Goal: Information Seeking & Learning: Learn about a topic

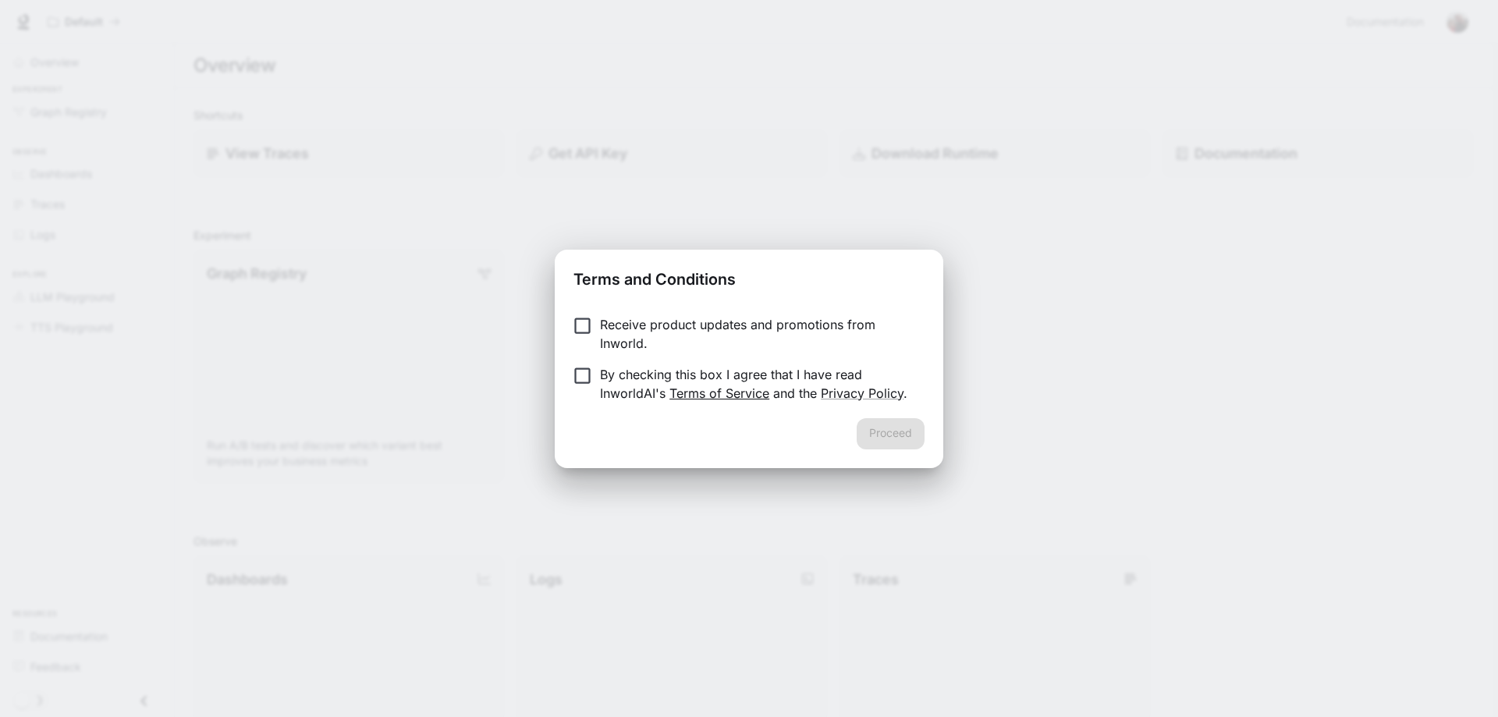
drag, startPoint x: 804, startPoint y: 432, endPoint x: 689, endPoint y: 393, distance: 121.9
click at [805, 432] on div "Proceed" at bounding box center [749, 443] width 389 height 50
click at [906, 431] on button "Proceed" at bounding box center [891, 433] width 68 height 31
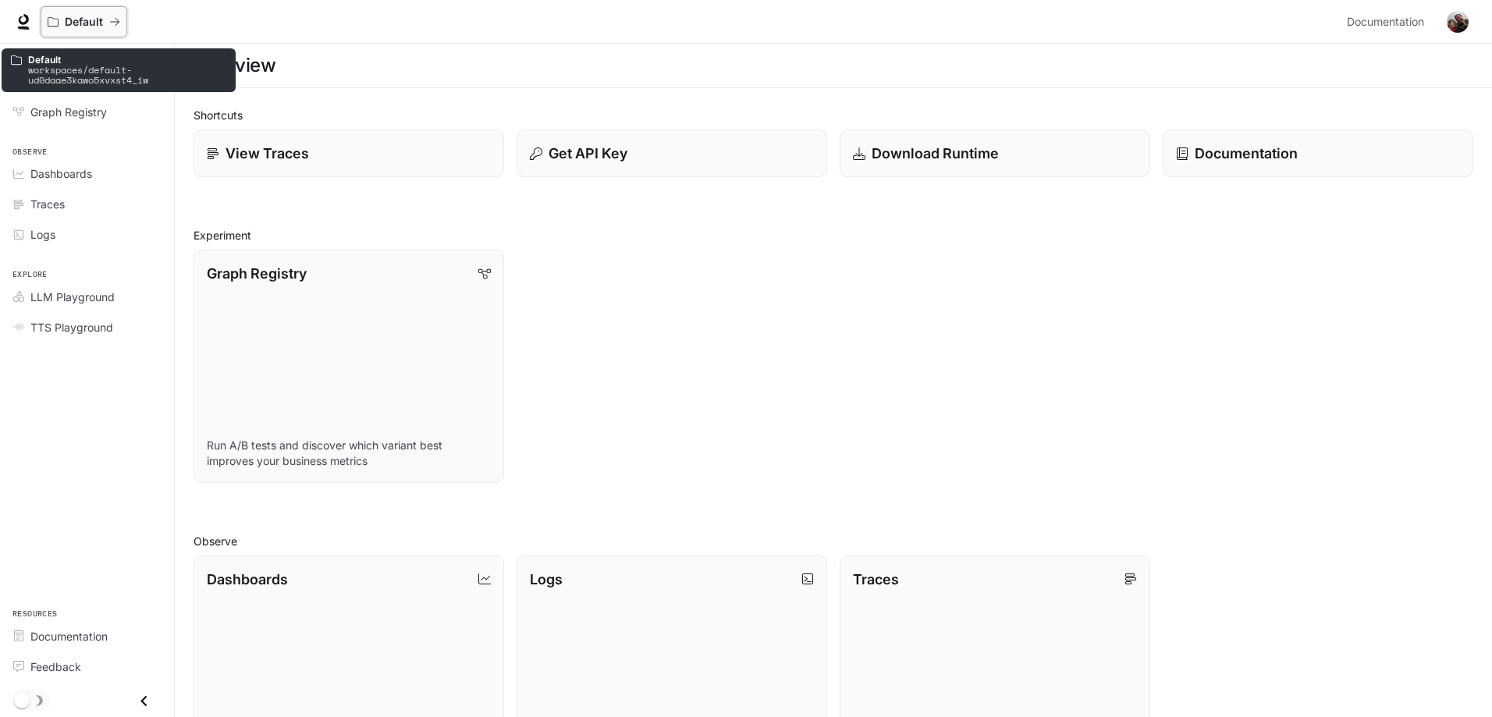
click at [115, 21] on icon "All workspaces" at bounding box center [114, 21] width 11 height 11
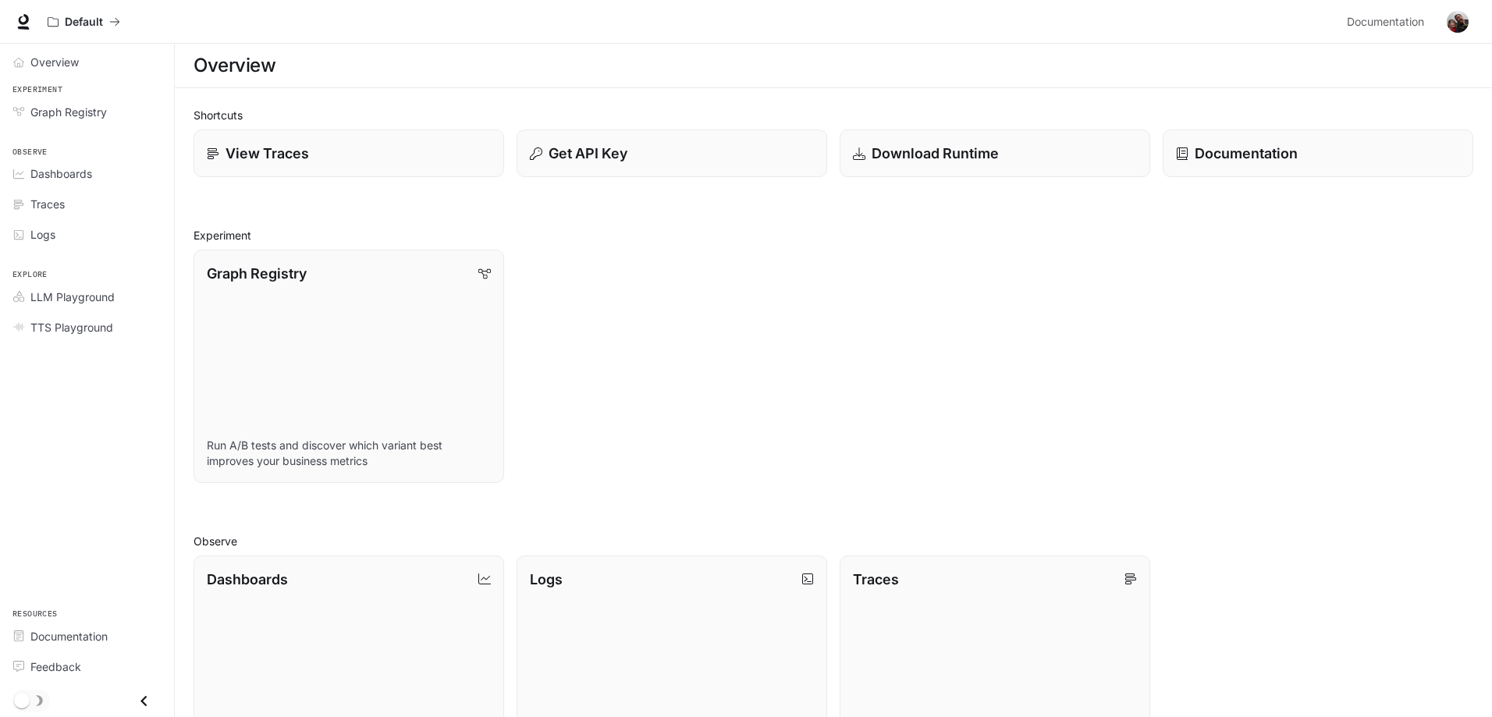
click at [341, 71] on div "Overview" at bounding box center [832, 65] width 1279 height 31
click at [286, 60] on div "Overview" at bounding box center [832, 65] width 1279 height 31
drag, startPoint x: 233, startPoint y: 108, endPoint x: 245, endPoint y: 112, distance: 12.1
click at [233, 108] on h2 "Shortcuts" at bounding box center [832, 115] width 1279 height 16
click at [1271, 150] on p "Documentation" at bounding box center [1245, 153] width 104 height 21
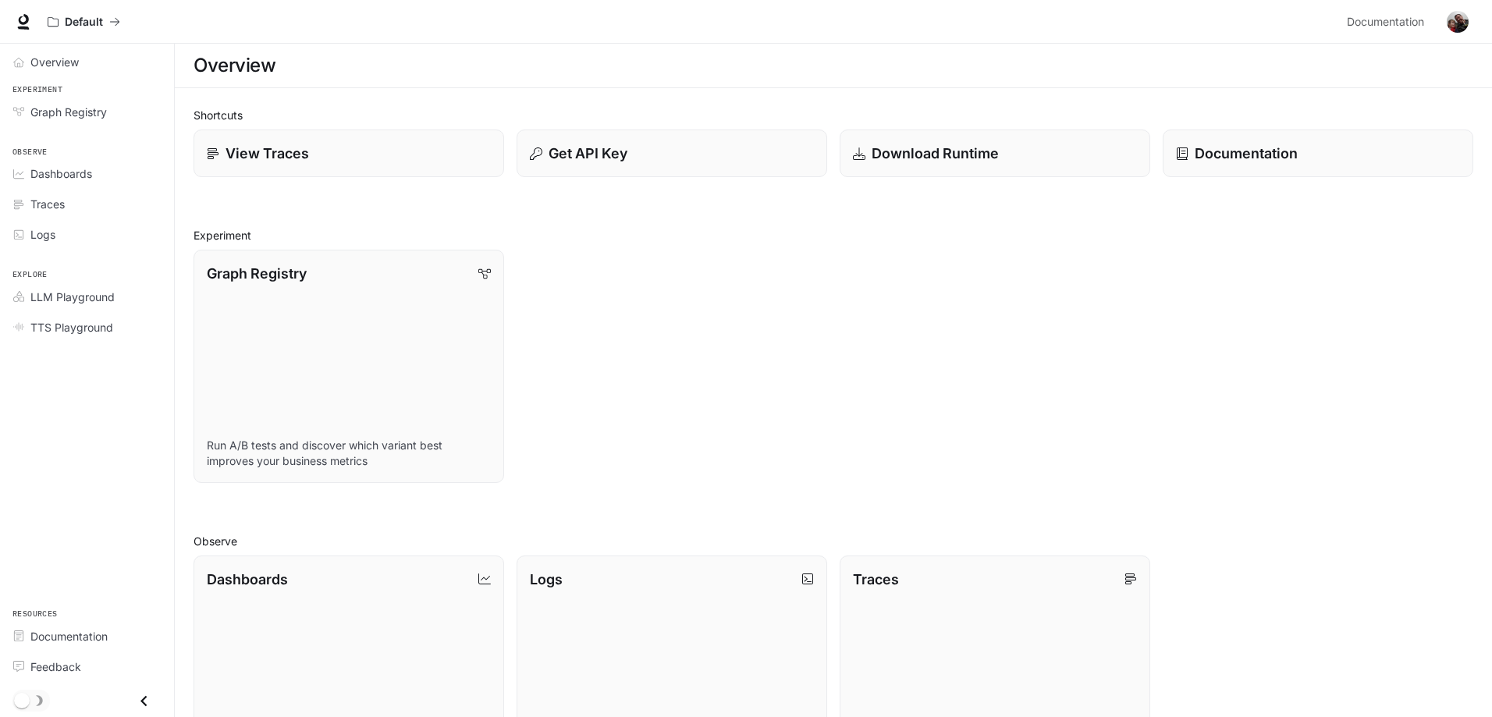
click at [538, 62] on div "Overview" at bounding box center [832, 65] width 1279 height 31
drag, startPoint x: 405, startPoint y: 70, endPoint x: 263, endPoint y: 63, distance: 142.2
click at [402, 70] on div "Overview" at bounding box center [832, 65] width 1279 height 31
click at [230, 62] on h1 "Overview" at bounding box center [234, 65] width 82 height 31
drag, startPoint x: 230, startPoint y: 62, endPoint x: 232, endPoint y: 75, distance: 13.4
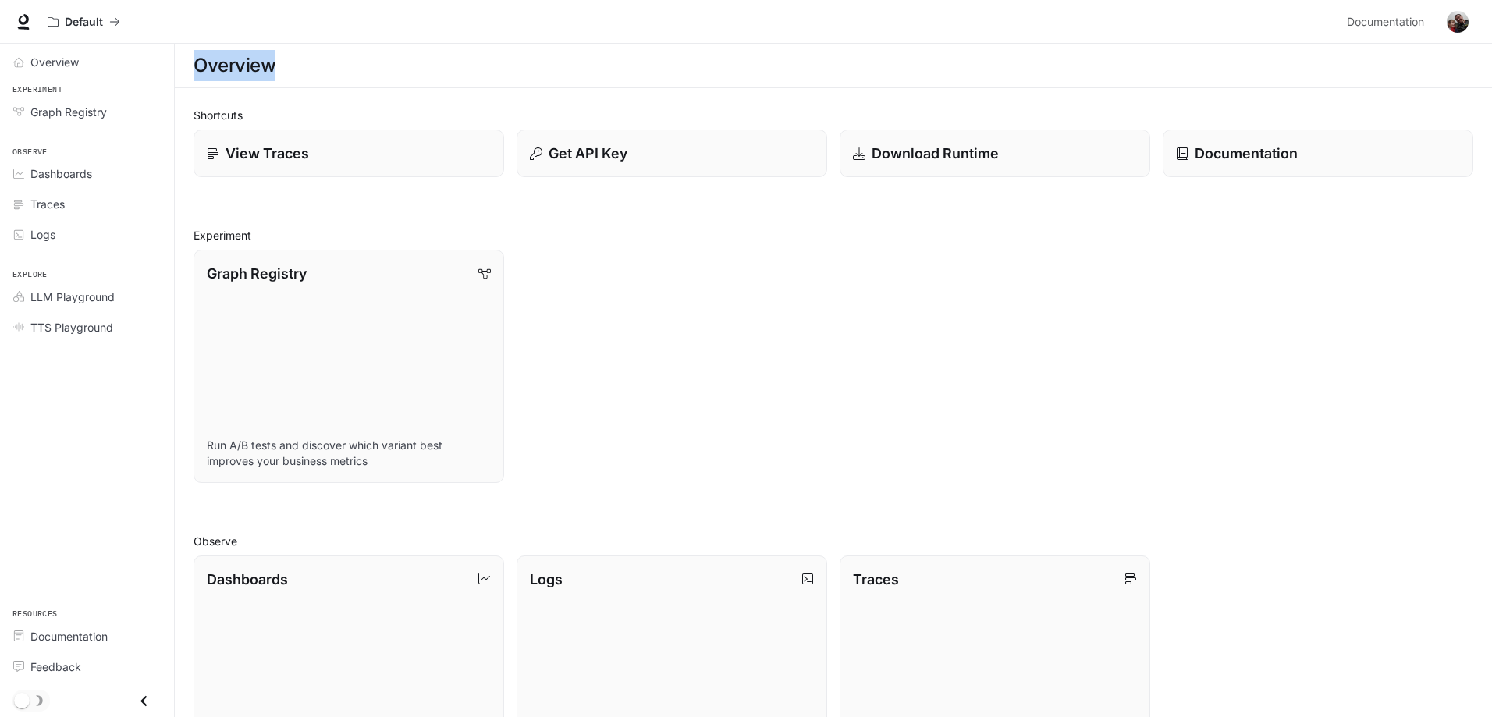
click at [231, 62] on h1 "Overview" at bounding box center [234, 65] width 82 height 31
click at [292, 141] on link "View Traces" at bounding box center [349, 154] width 314 height 48
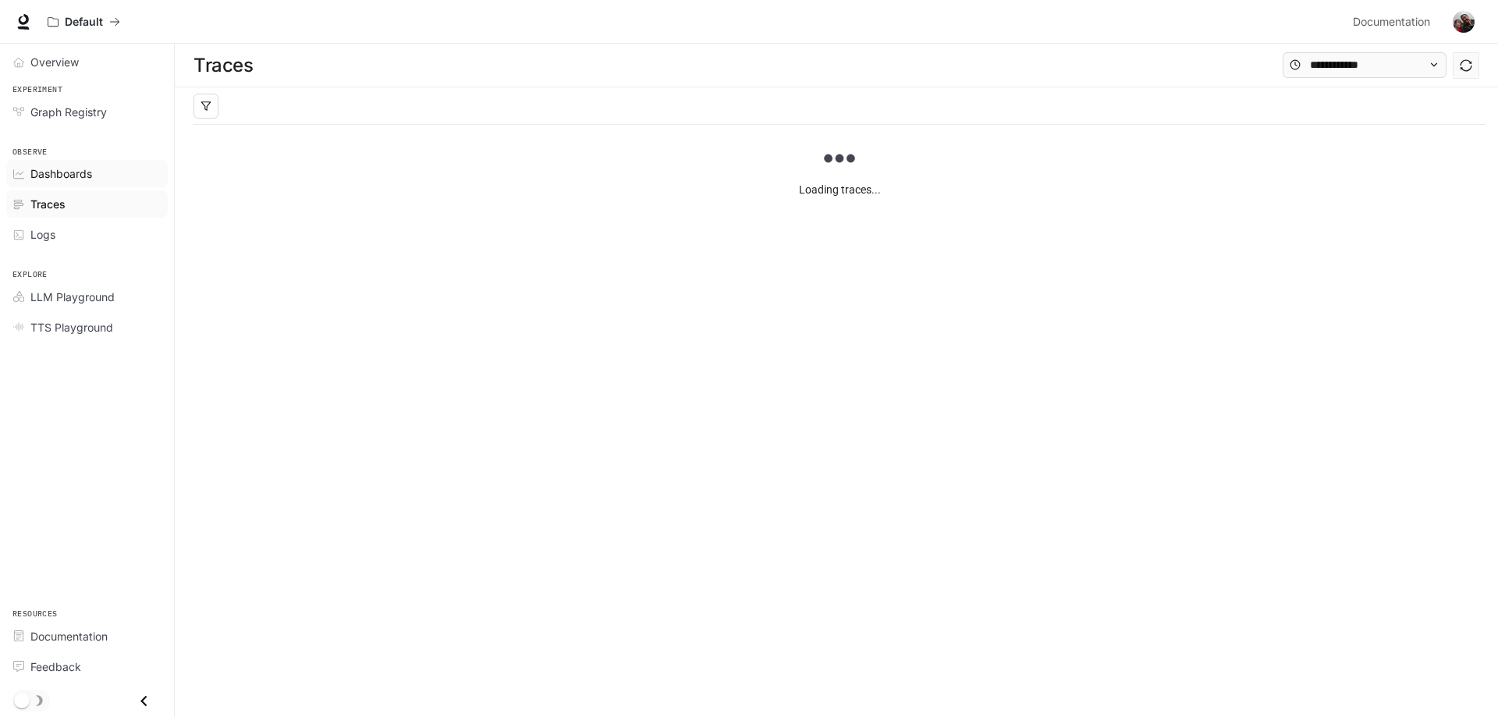
click at [66, 180] on span "Dashboards" at bounding box center [61, 173] width 62 height 16
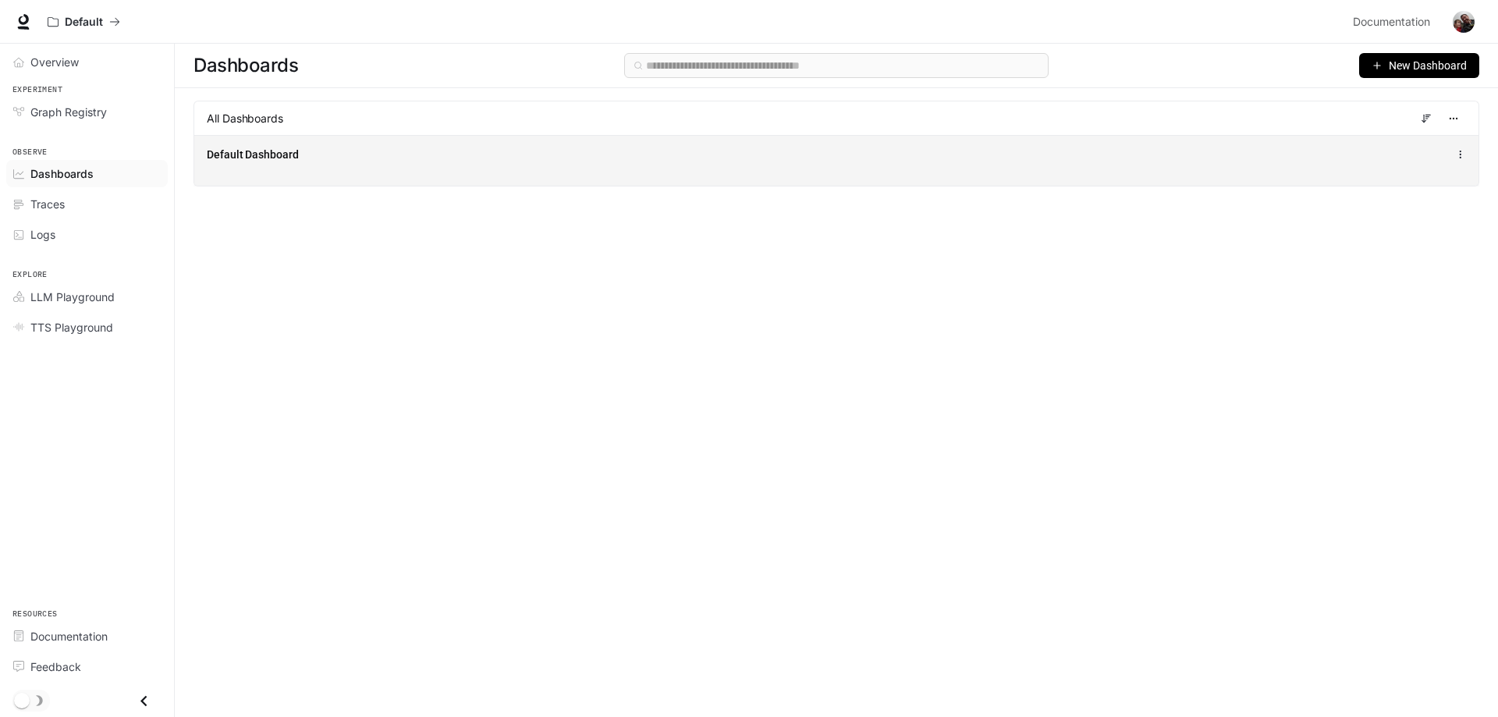
click at [311, 159] on div "Default Dashboard" at bounding box center [574, 155] width 734 height 16
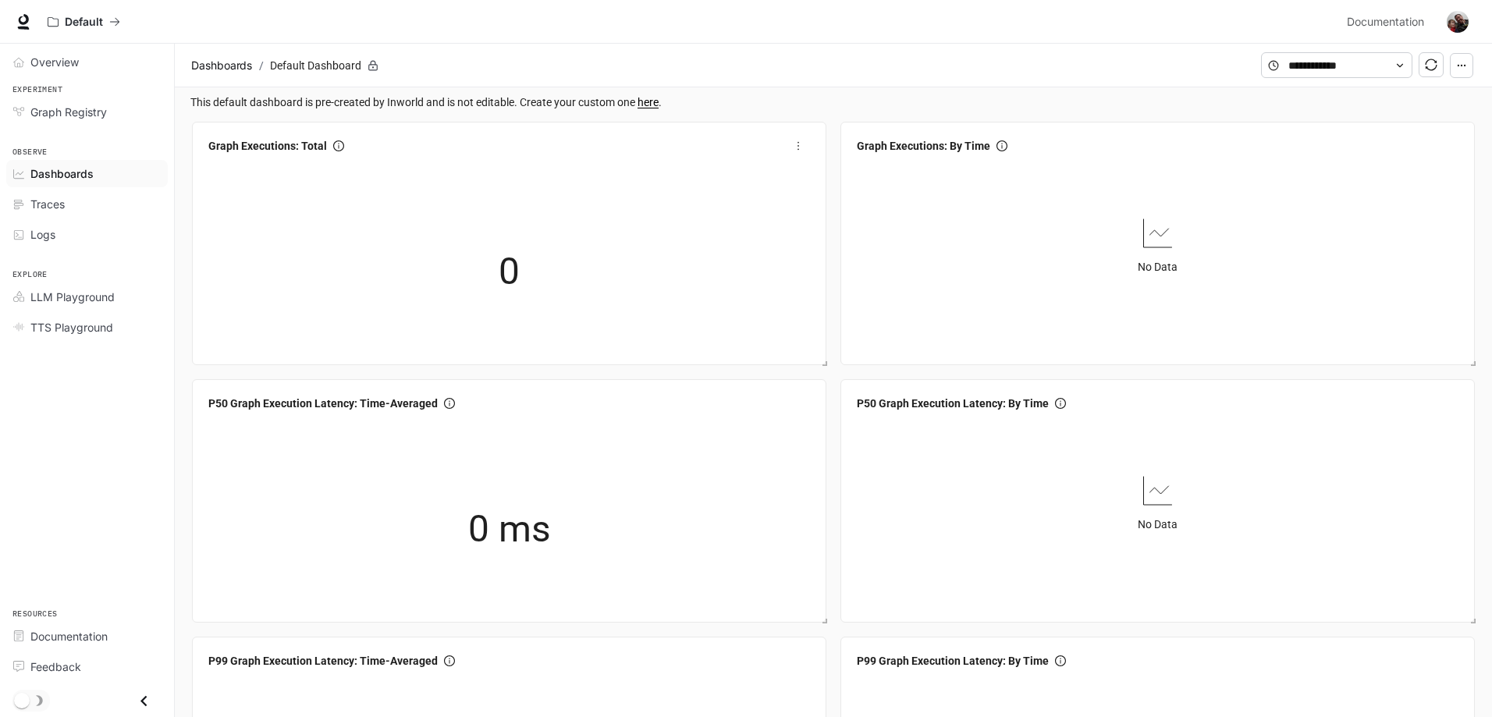
click at [487, 258] on div "0" at bounding box center [509, 272] width 156 height 100
click at [511, 274] on span "0" at bounding box center [509, 272] width 21 height 59
click at [574, 289] on div "0" at bounding box center [509, 272] width 156 height 100
click at [90, 232] on div "Logs" at bounding box center [95, 234] width 130 height 16
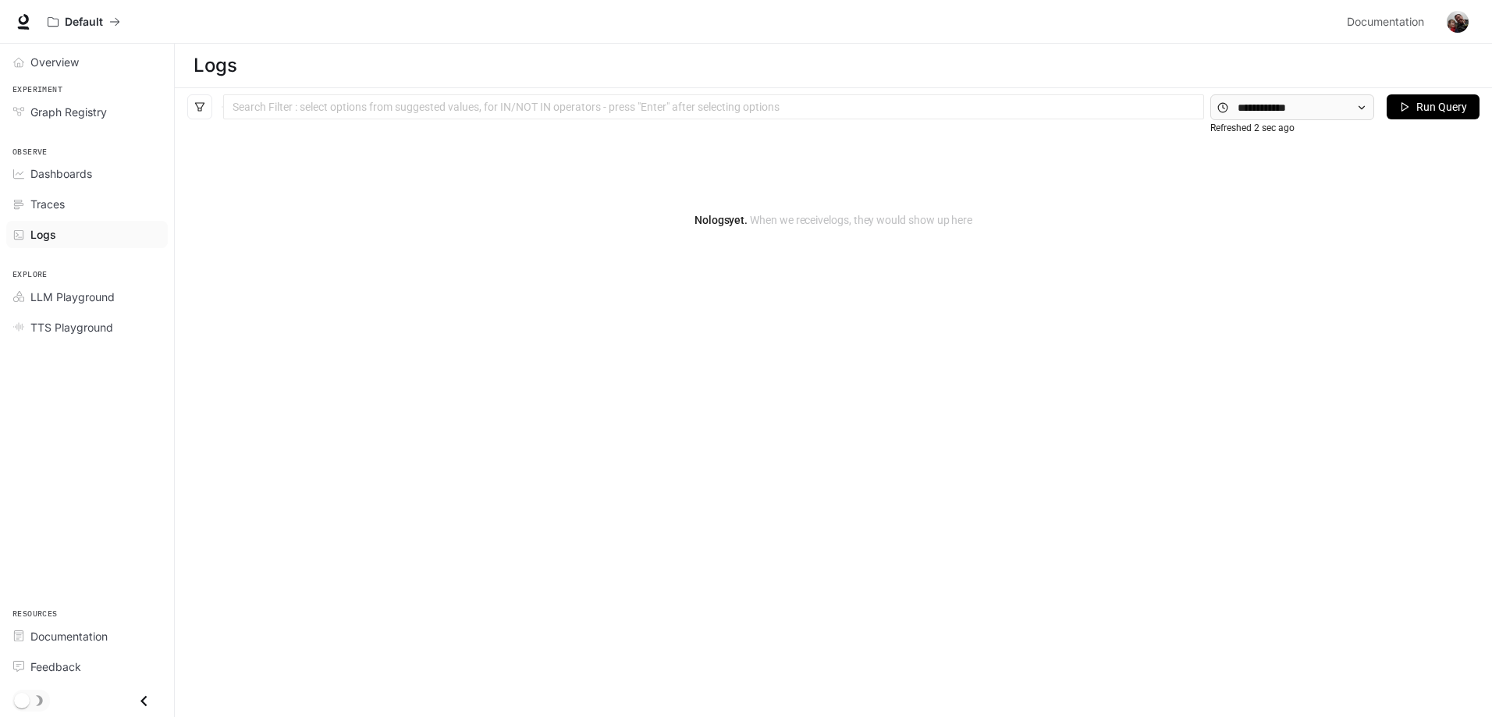
click at [440, 106] on div at bounding box center [713, 107] width 973 height 10
